Goal: Transaction & Acquisition: Purchase product/service

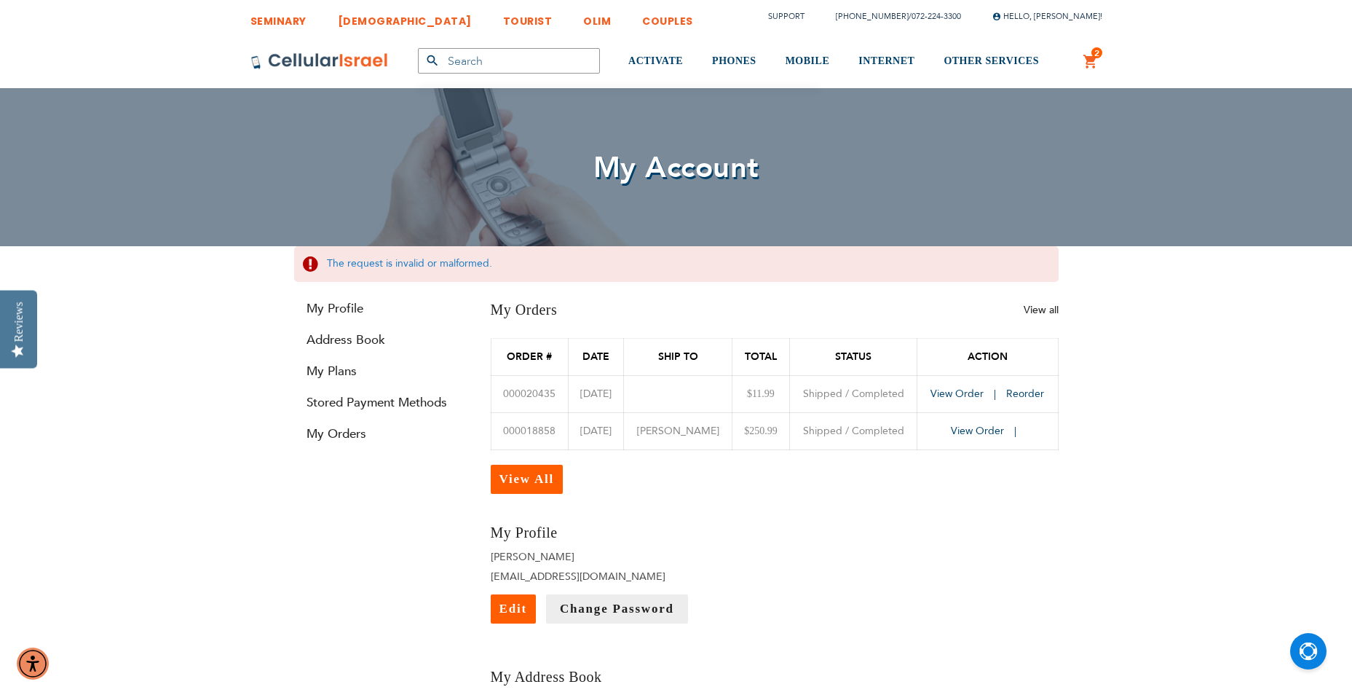
type input "[EMAIL_ADDRESS][DOMAIN_NAME]"
click at [1094, 53] on span "2" at bounding box center [1096, 53] width 5 height 12
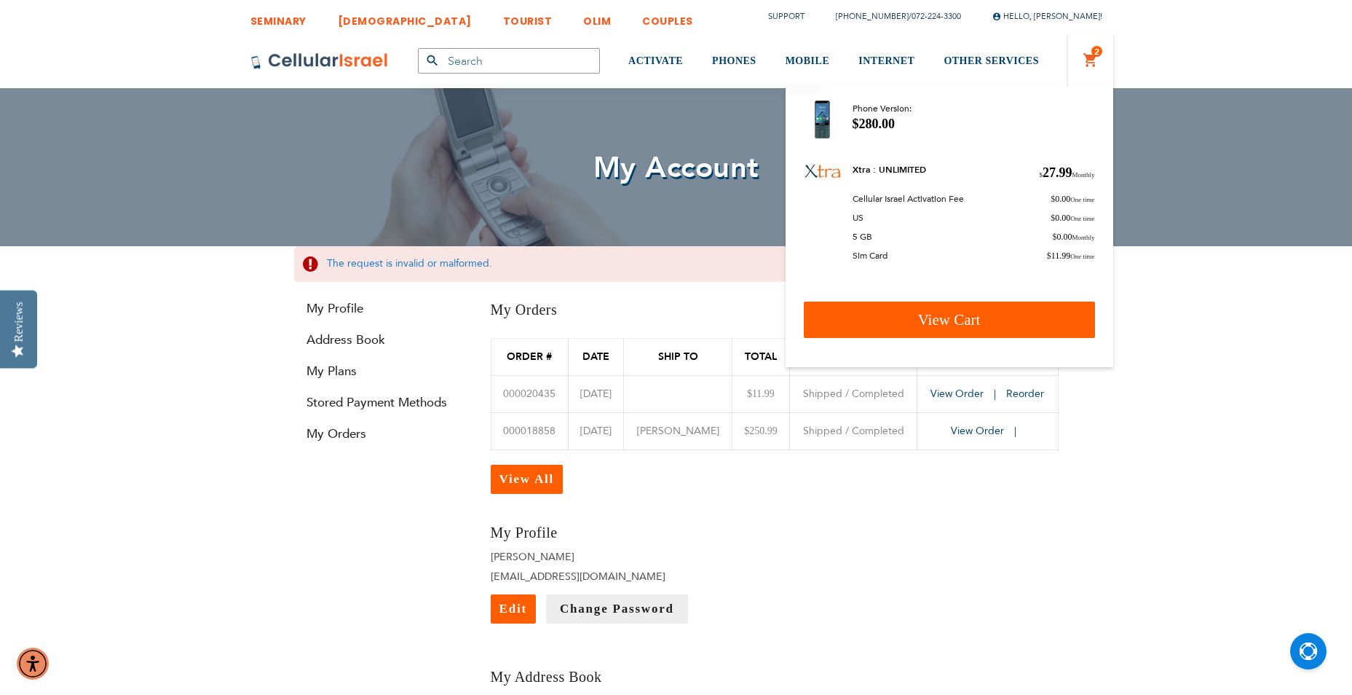
click at [901, 323] on link "View Cart" at bounding box center [949, 319] width 291 height 36
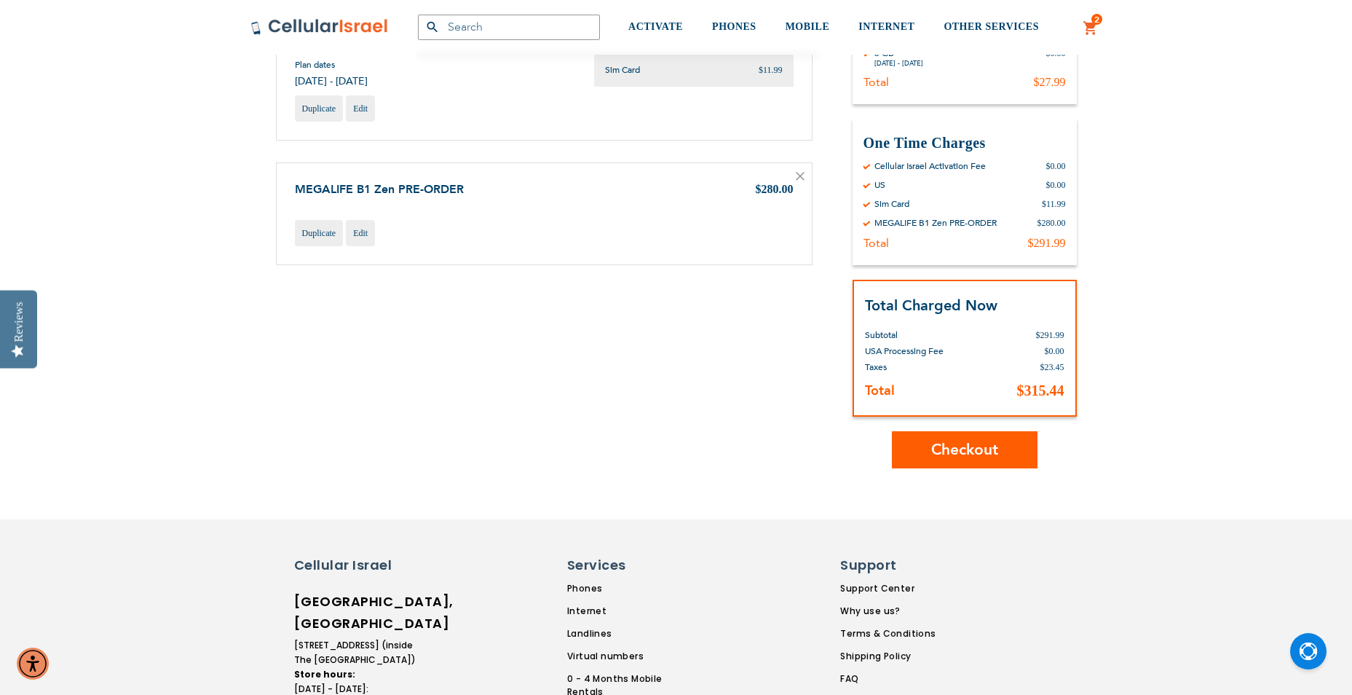
scroll to position [291, 0]
type input "[EMAIL_ADDRESS][DOMAIN_NAME]"
click at [1000, 443] on button "Checkout" at bounding box center [965, 448] width 146 height 37
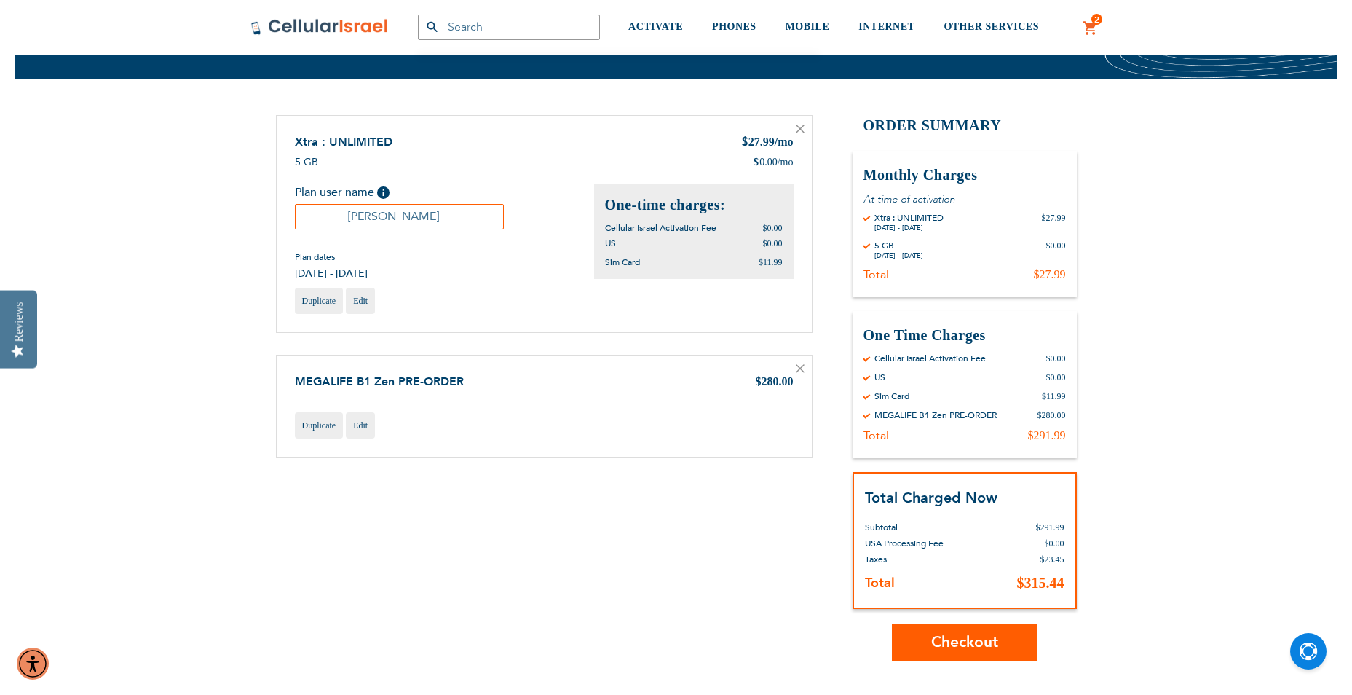
scroll to position [73, 0]
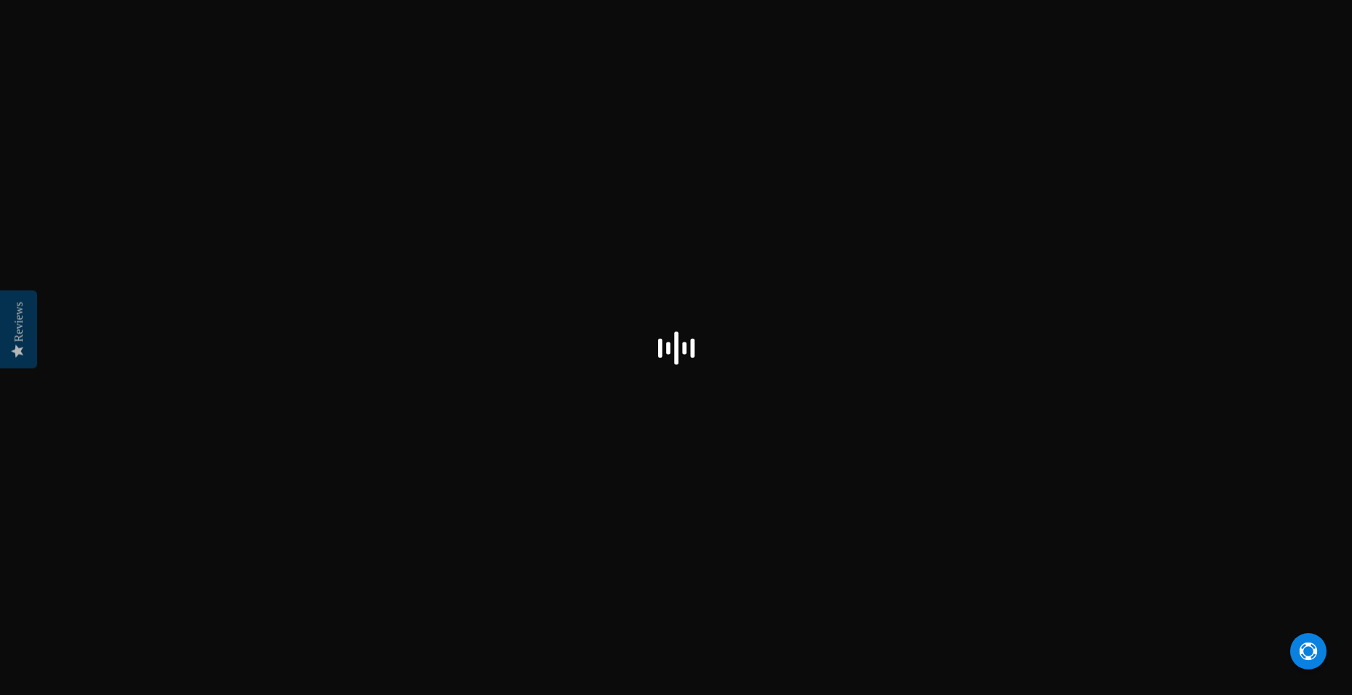
checkbox input "false"
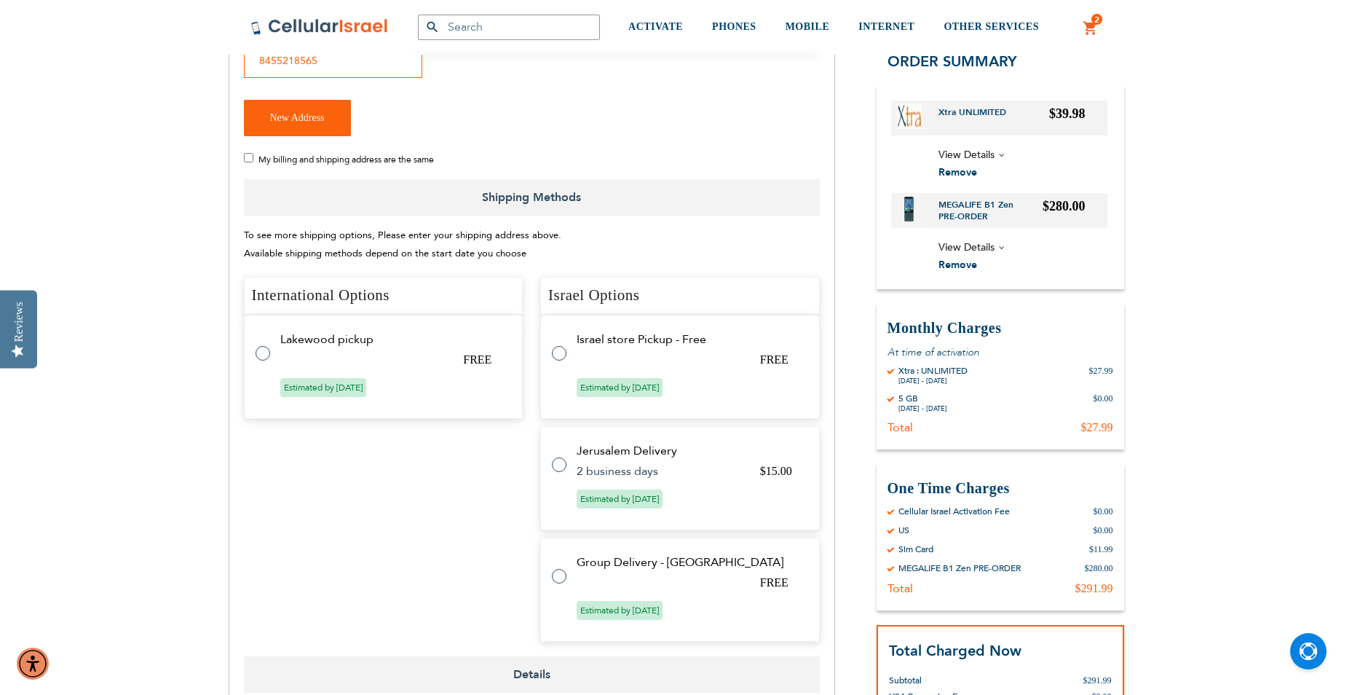
scroll to position [364, 0]
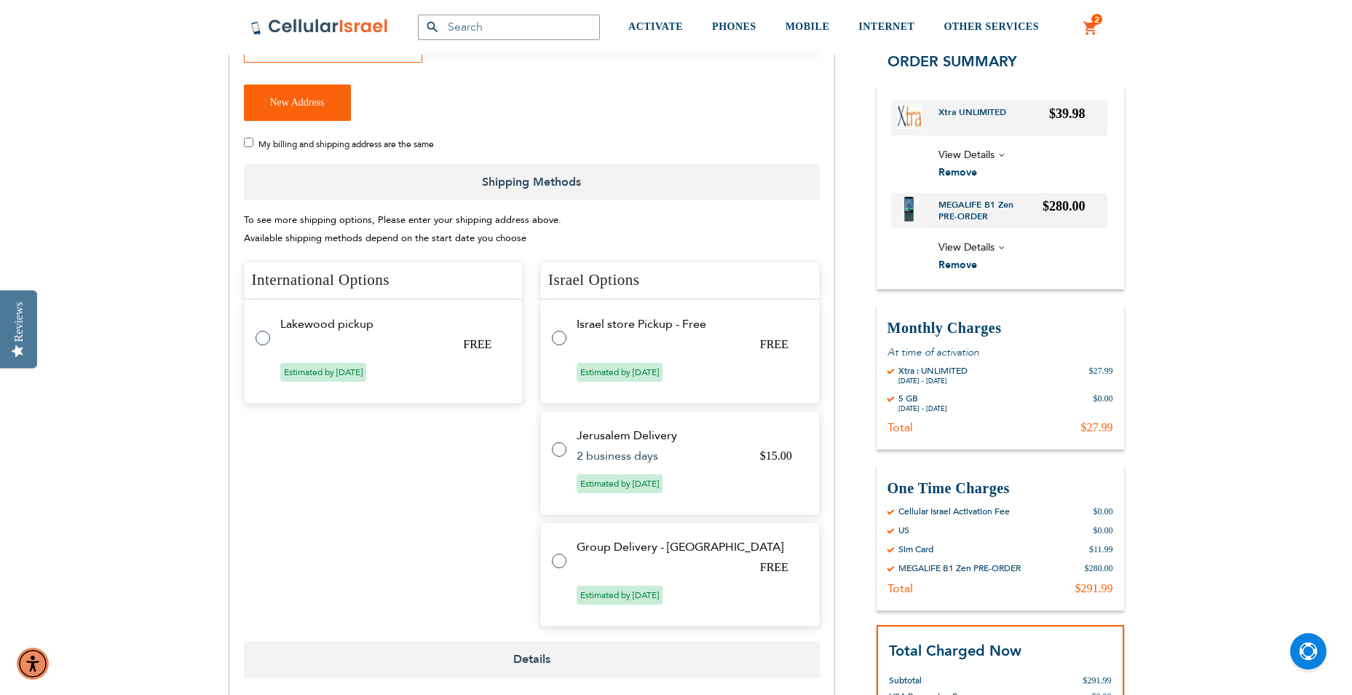
type input "[EMAIL_ADDRESS][DOMAIN_NAME]"
click at [628, 557] on tr "Group Delivery - [GEOGRAPHIC_DATA] FREE Estimated by [DATE]" at bounding box center [680, 574] width 280 height 104
radio input "true"
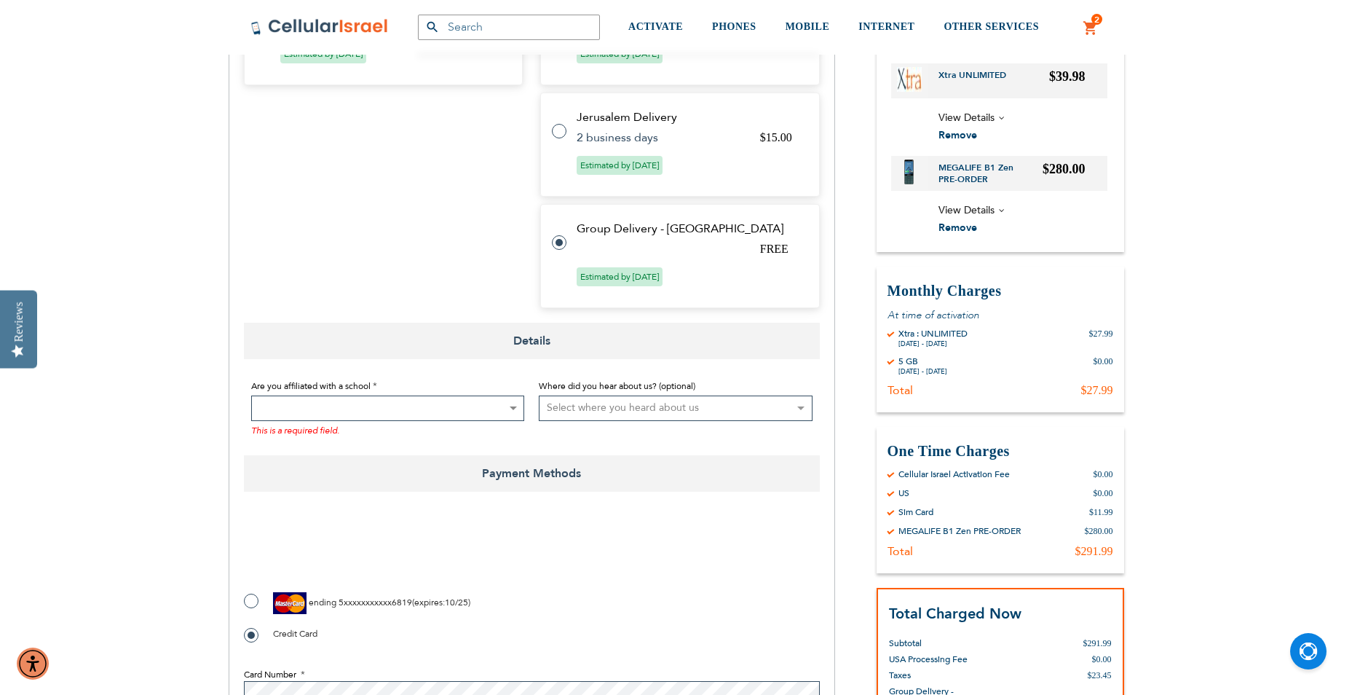
scroll to position [655, 0]
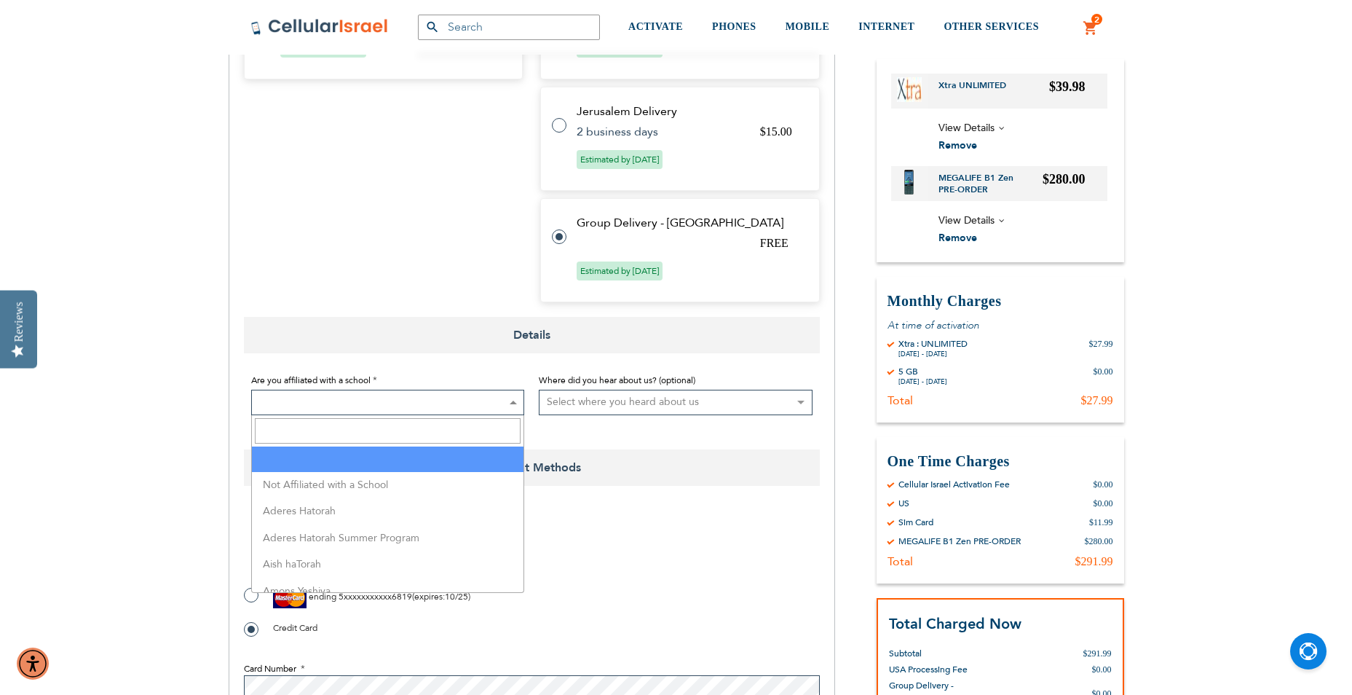
click at [459, 410] on span at bounding box center [388, 402] width 274 height 25
click at [475, 434] on input "Search" at bounding box center [388, 430] width 266 height 25
type input "Merc"
select select "100"
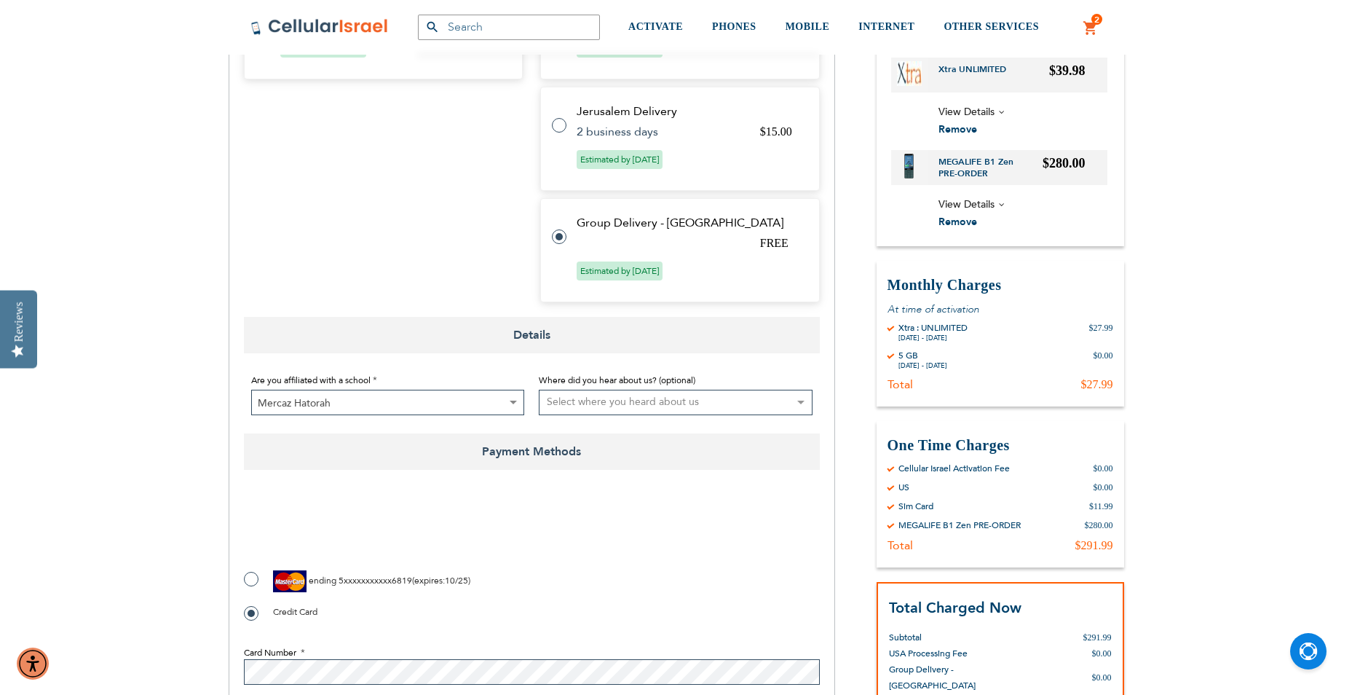
click at [583, 400] on select "Select where you heard about us Existing Customer Friend Other School/Group BP …" at bounding box center [676, 402] width 274 height 25
select select "1"
click at [539, 390] on select "Select where you heard about us Existing Customer Friend Other School/Group BP …" at bounding box center [676, 402] width 274 height 25
click at [250, 577] on label "ending 5xxxxxxxxxxx6819 ( expires : 10/25 )" at bounding box center [357, 581] width 226 height 22
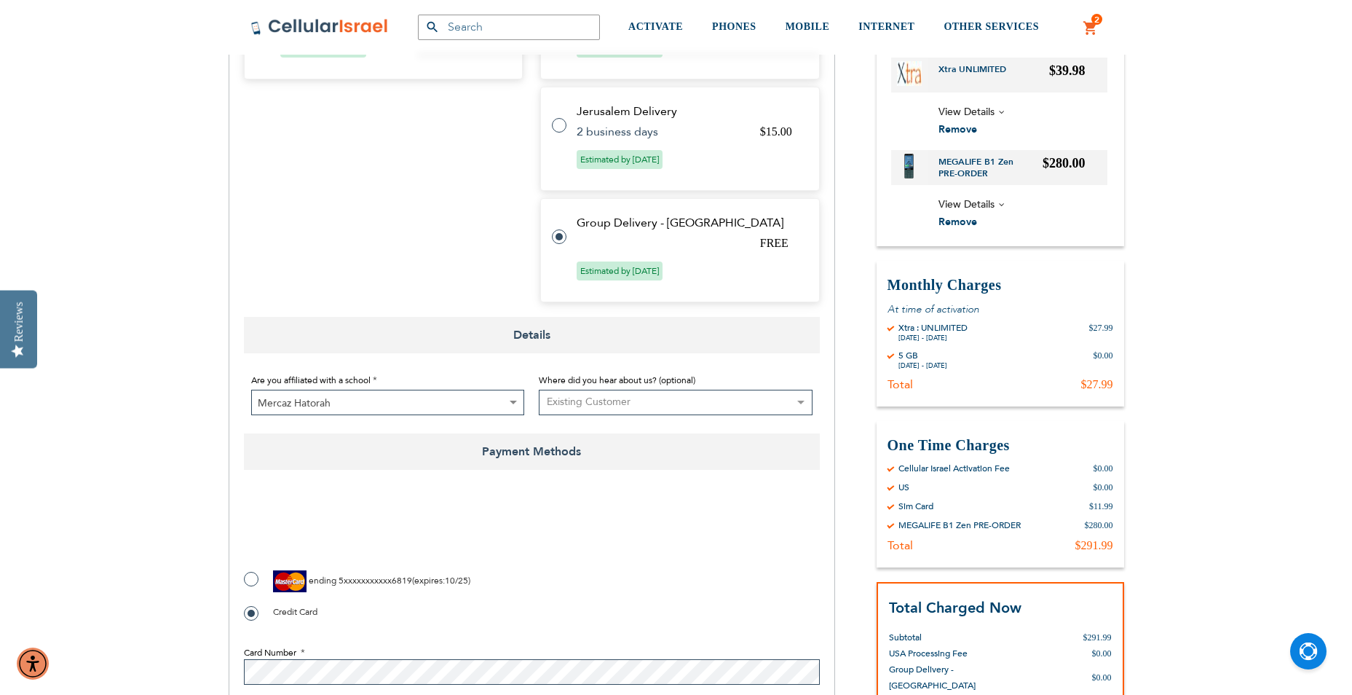
radio input "true"
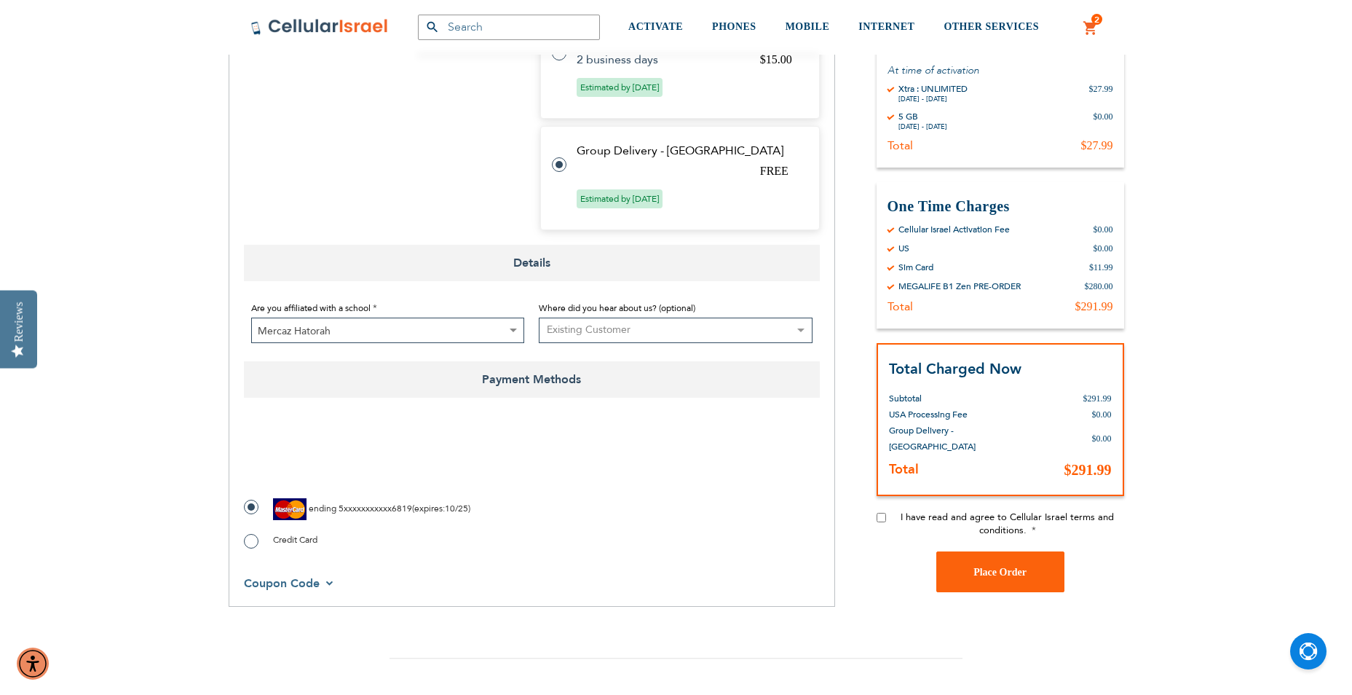
scroll to position [728, 0]
checkbox input "true"
click at [1030, 575] on button "Place Order" at bounding box center [1000, 570] width 128 height 41
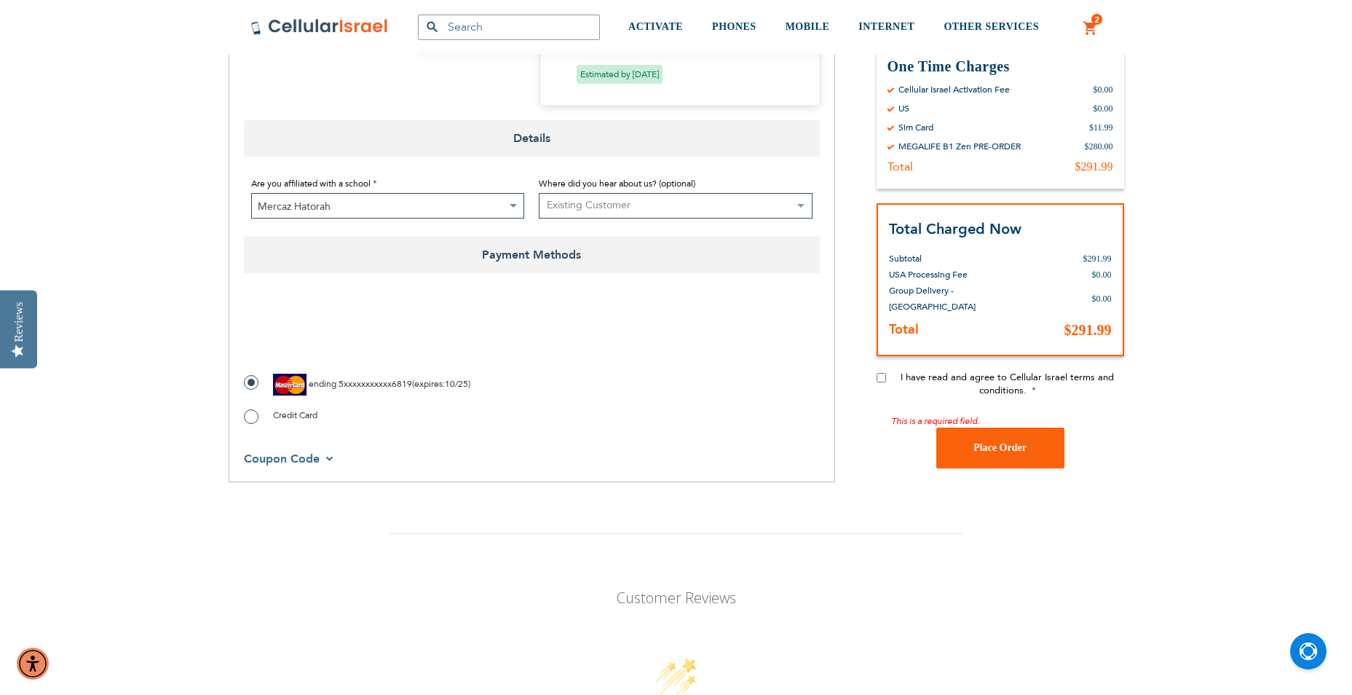
scroll to position [839, 0]
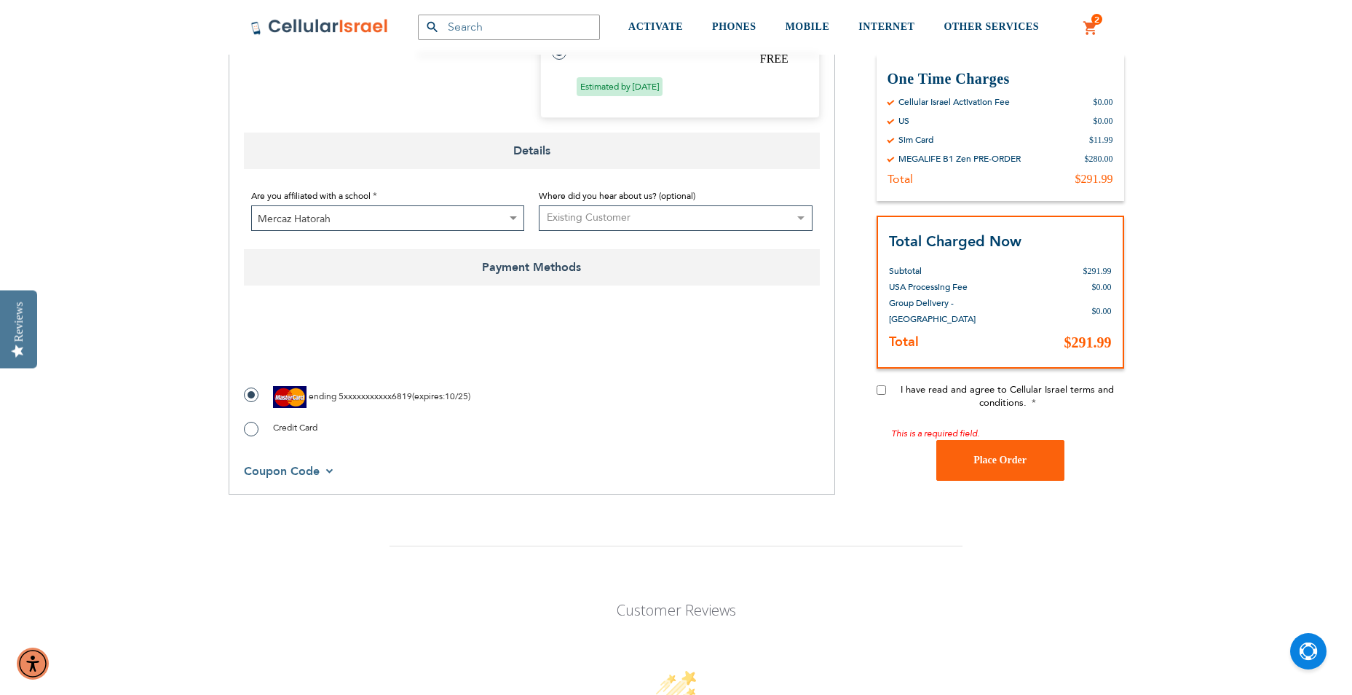
click at [881, 390] on input "I have read and agree to Cellular Israel terms and conditions." at bounding box center [881, 389] width 9 height 9
checkbox input "true"
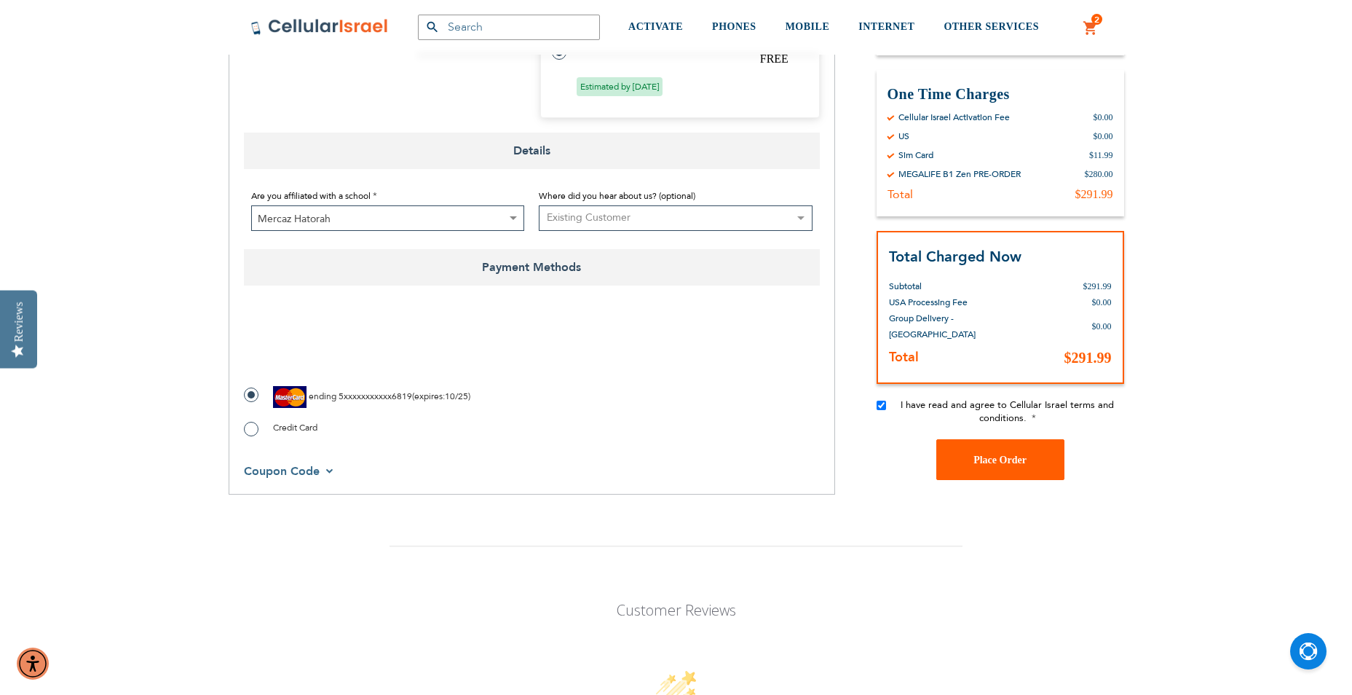
click at [989, 463] on span "Place Order" at bounding box center [999, 459] width 53 height 11
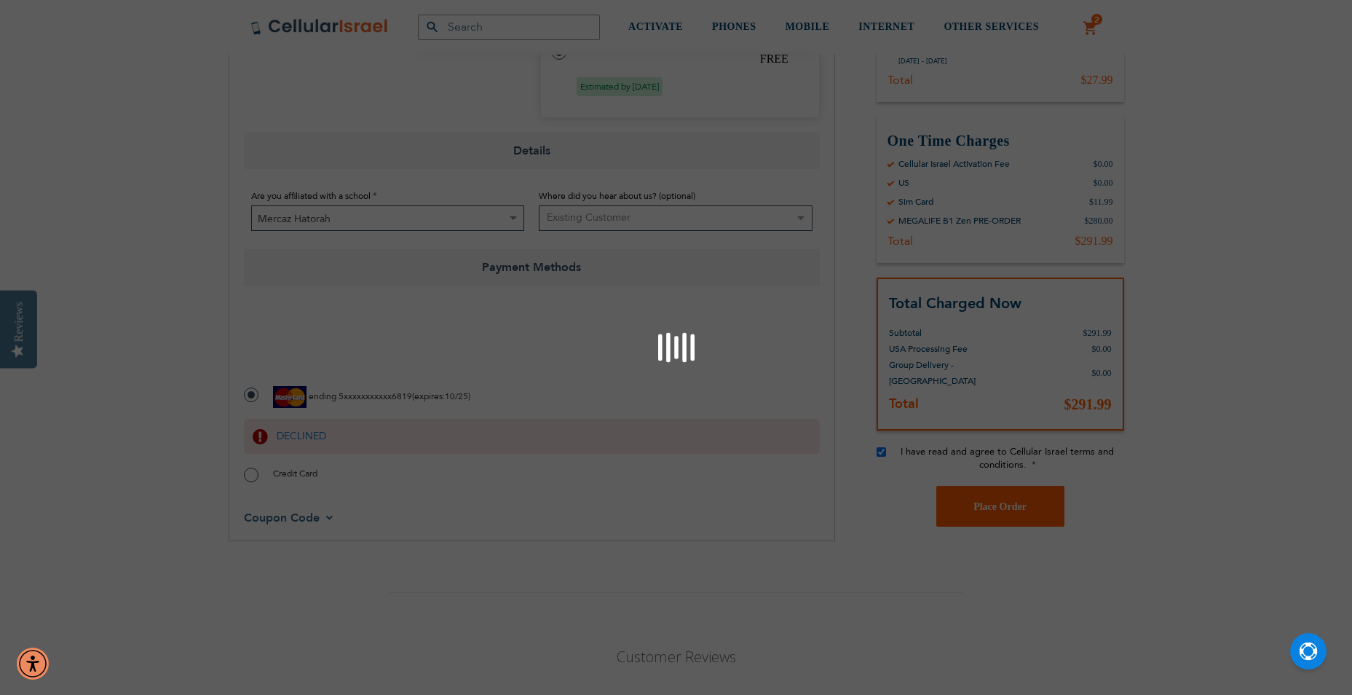
scroll to position [911, 0]
